Goal: Download file/media

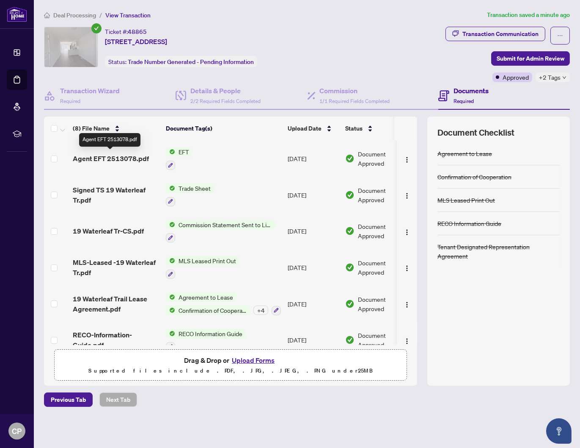
click at [123, 158] on span "Agent EFT 2513078.pdf" at bounding box center [111, 158] width 76 height 10
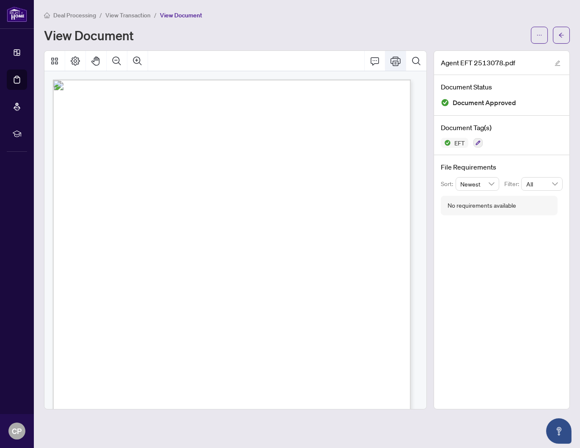
click at [397, 60] on icon "Print" at bounding box center [396, 60] width 10 height 9
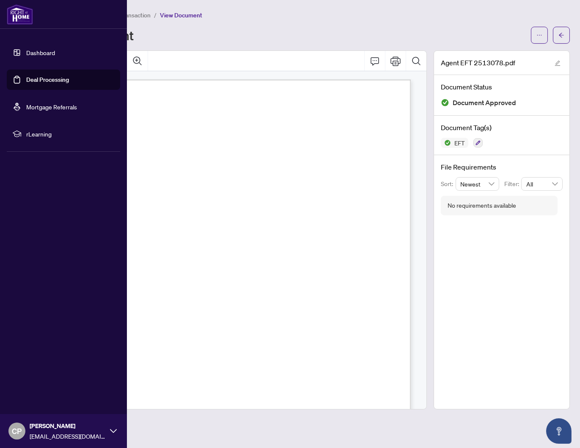
click at [48, 55] on link "Dashboard" at bounding box center [40, 53] width 29 height 8
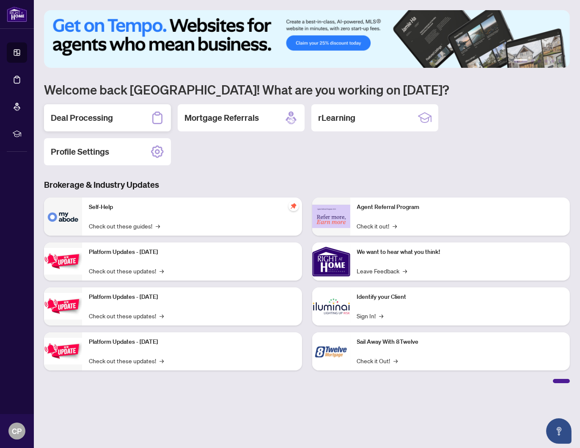
click at [95, 117] on h2 "Deal Processing" at bounding box center [82, 118] width 62 height 12
